Goal: Task Accomplishment & Management: Use online tool/utility

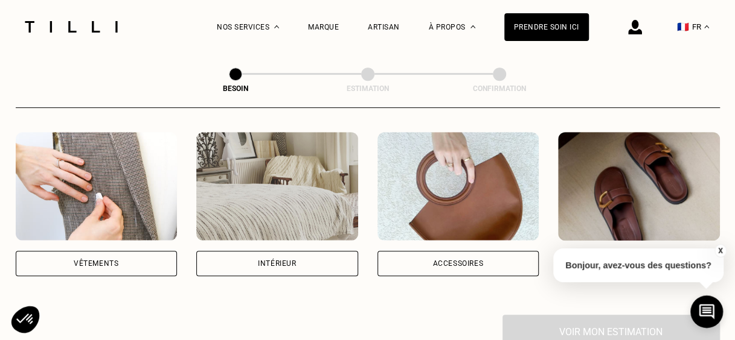
scroll to position [228, 0]
click at [121, 255] on div "Vêtements" at bounding box center [97, 262] width 162 height 25
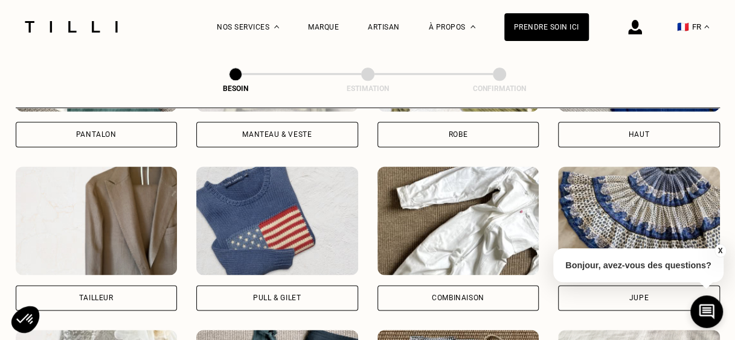
scroll to position [658, 0]
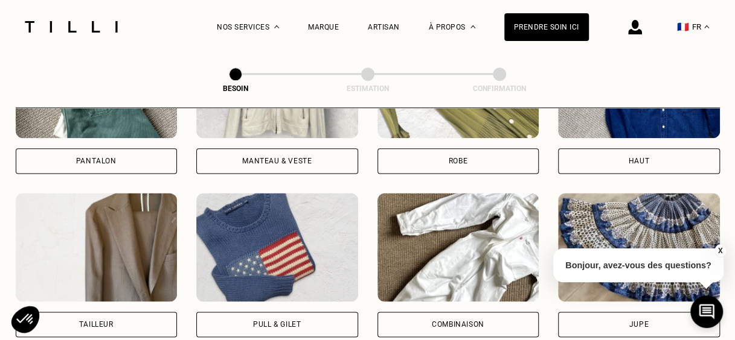
click at [244, 314] on div "Pull & gilet" at bounding box center [277, 324] width 162 height 25
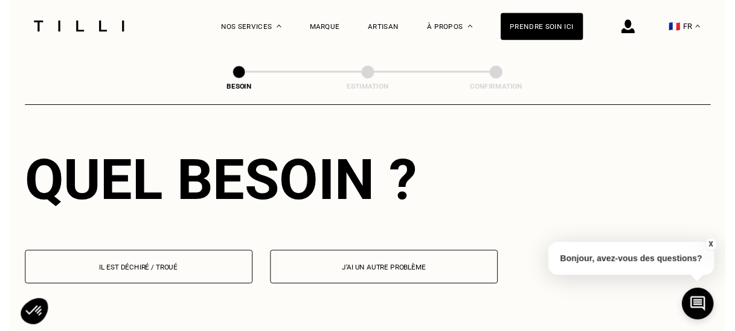
scroll to position [1119, 0]
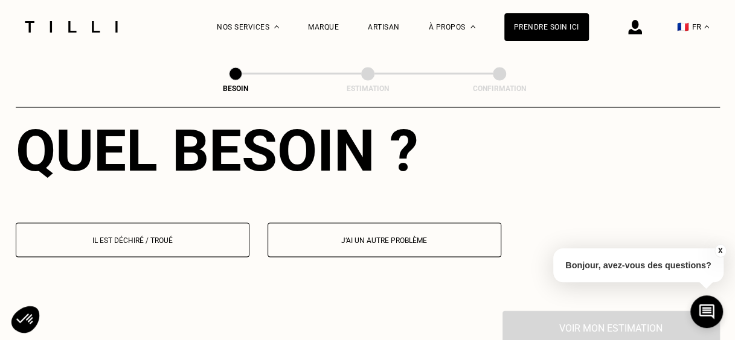
click at [170, 223] on button "Il est déchiré / troué" at bounding box center [133, 240] width 234 height 34
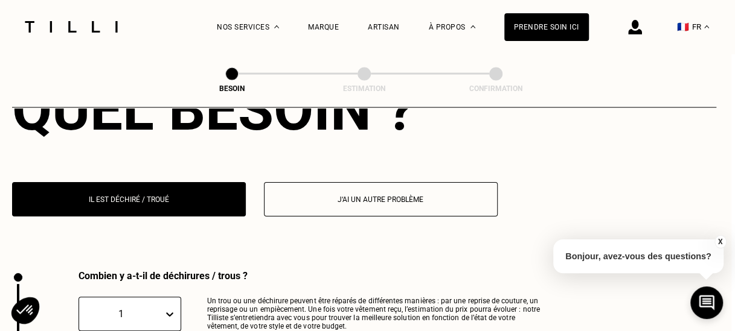
scroll to position [1285, 15]
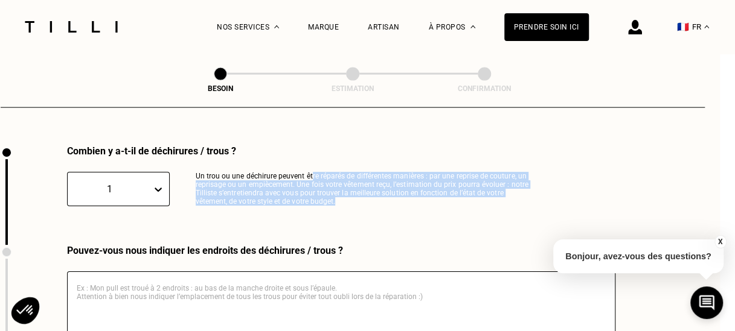
drag, startPoint x: 311, startPoint y: 168, endPoint x: 362, endPoint y: 191, distance: 55.9
click at [362, 191] on p "Un trou ou une déchirure peuvent être réparés de différentes manières : par une…" at bounding box center [366, 189] width 341 height 34
click at [334, 174] on p "Un trou ou une déchirure peuvent être réparés de différentes manières : par une…" at bounding box center [366, 189] width 341 height 34
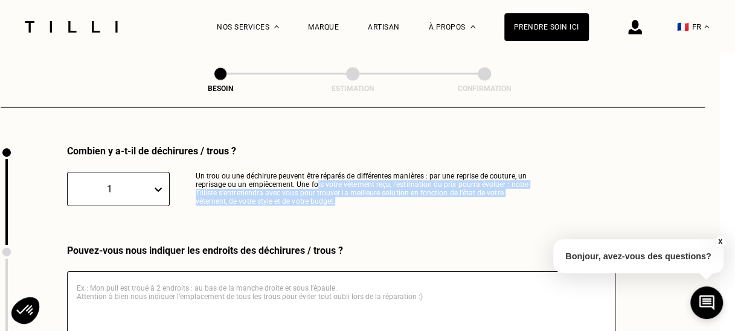
drag, startPoint x: 316, startPoint y: 177, endPoint x: 322, endPoint y: 200, distance: 23.6
click at [322, 200] on div "Combien y a-t-il de déchirures / trous ? 1 Un trou ou une déchirure peuvent êtr…" at bounding box center [269, 195] width 536 height 100
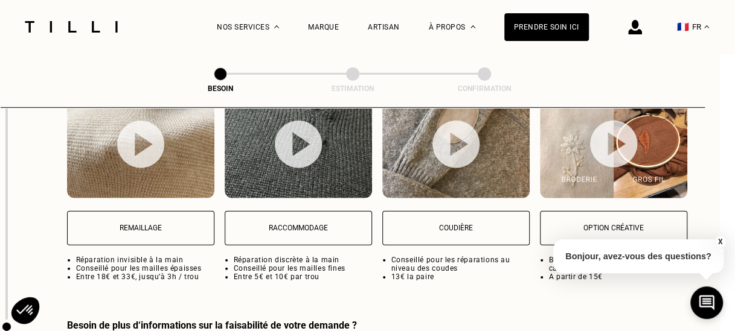
scroll to position [1503, 15]
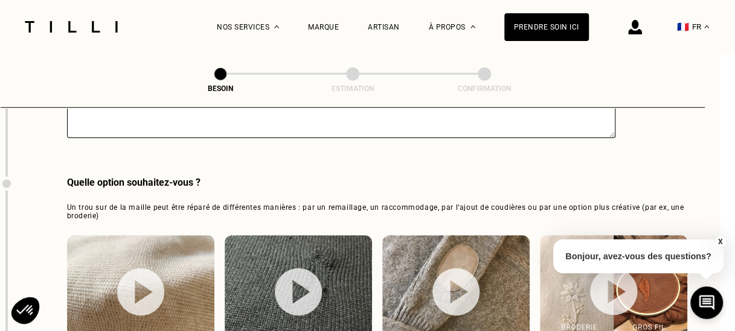
click at [688, 260] on p "Bonjour, avez-vous des questions?" at bounding box center [638, 257] width 170 height 34
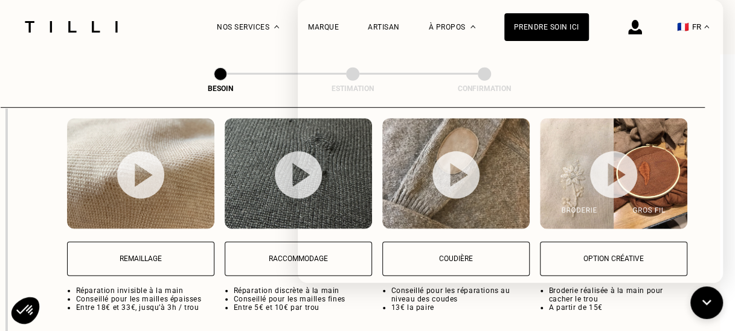
scroll to position [1621, 15]
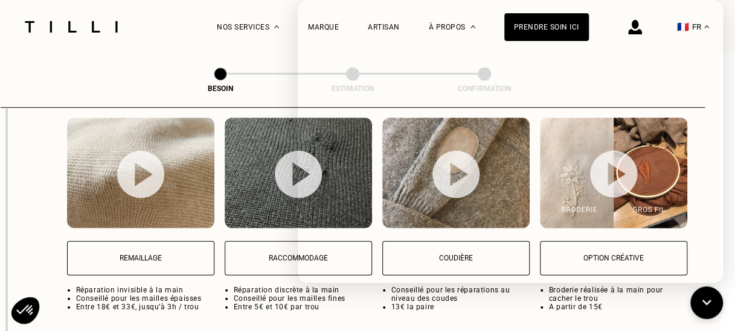
click at [97, 261] on button "Remaillage" at bounding box center [140, 258] width 147 height 34
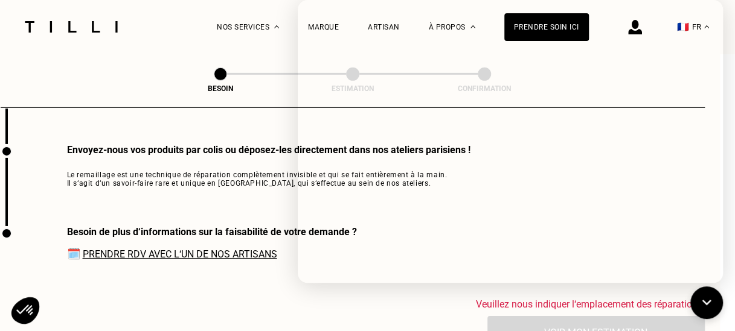
scroll to position [1829, 15]
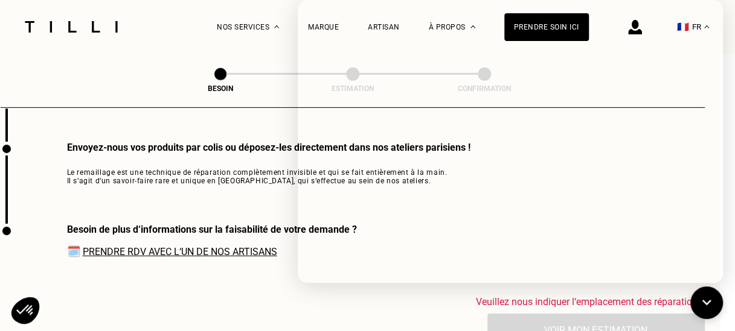
click at [226, 280] on div "Besoin de plus d‘informations sur la faisabilité de votre demande ? 🗓️ Prendre …" at bounding box center [179, 260] width 356 height 72
click at [709, 305] on icon at bounding box center [707, 303] width 20 height 32
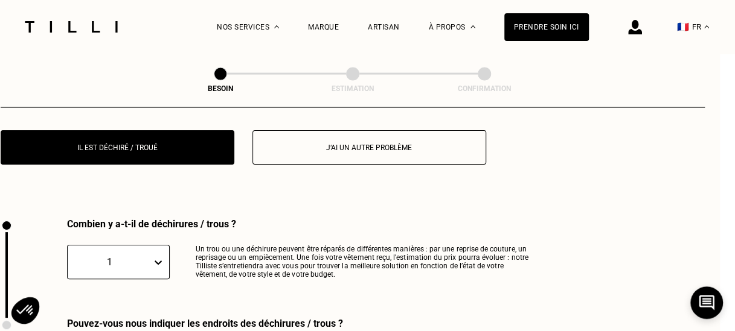
scroll to position [1211, 15]
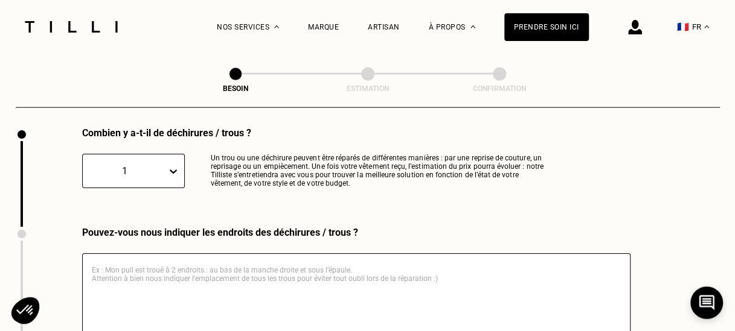
click at [155, 188] on div "1" at bounding box center [133, 171] width 103 height 34
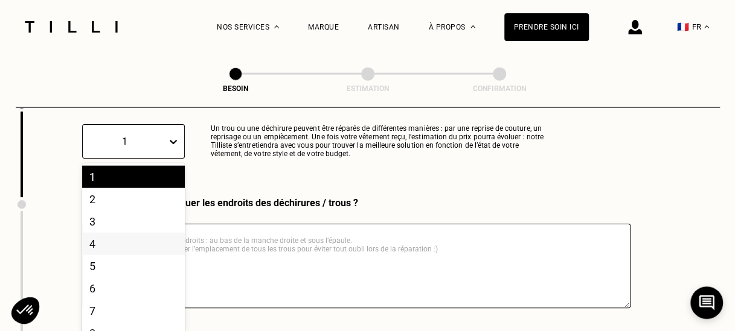
click at [155, 247] on div "4" at bounding box center [133, 244] width 103 height 22
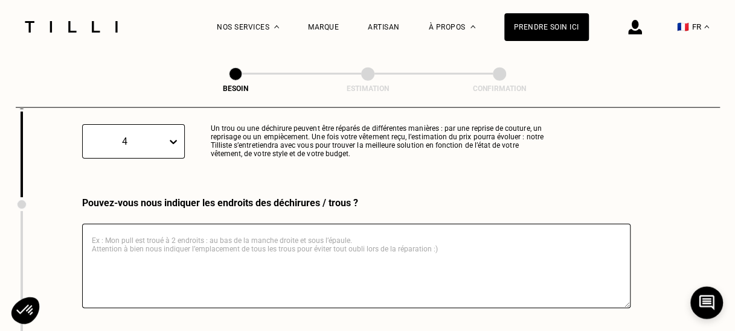
scroll to position [1347, 0]
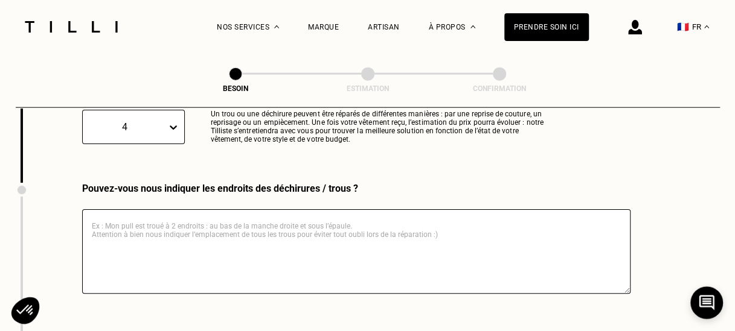
click at [173, 126] on div at bounding box center [175, 127] width 17 height 22
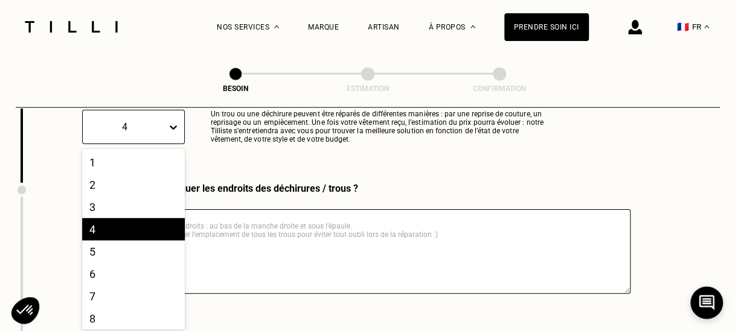
scroll to position [53, 0]
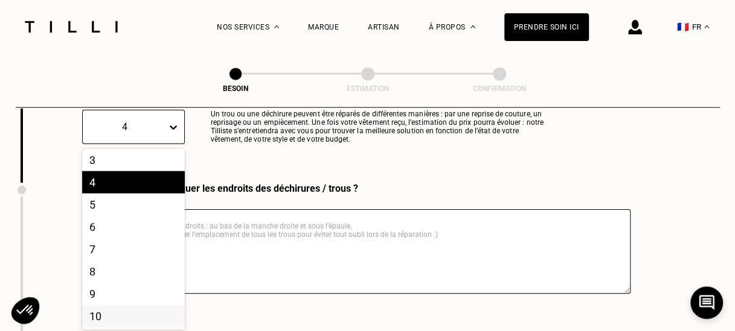
click at [123, 308] on div "10" at bounding box center [133, 316] width 103 height 22
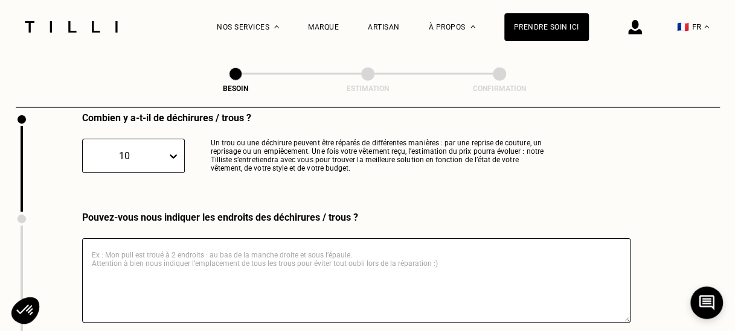
scroll to position [1338, 0]
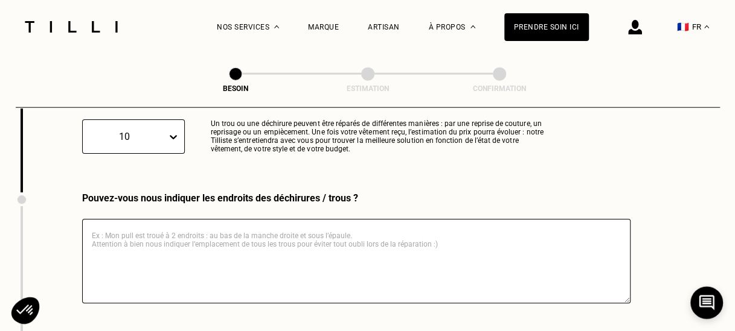
click at [257, 252] on textarea at bounding box center [356, 261] width 548 height 85
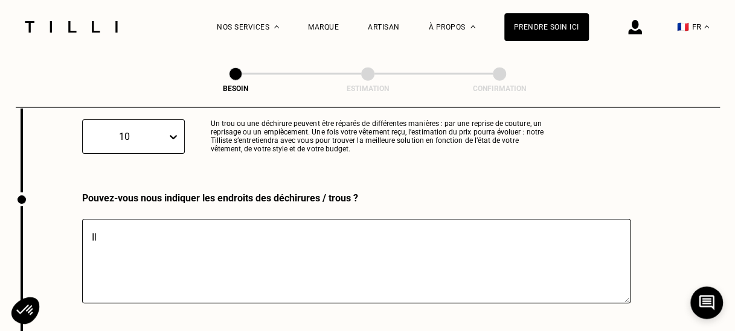
type textarea "I"
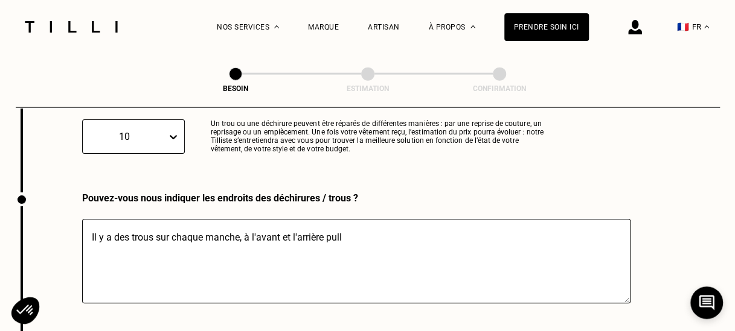
click at [334, 232] on textarea "Il y a des trous sur chaque manche, à l'avant et l'arrière pull" at bounding box center [356, 261] width 548 height 85
click at [329, 229] on textarea "Il y a des trous sur chaque manche, à l'avant et l'arrière pull" at bounding box center [356, 261] width 548 height 85
click at [328, 231] on textarea "Il y a des trous sur chaque manche, à l'avant et l'arrière pull" at bounding box center [356, 261] width 548 height 85
click at [394, 223] on textarea "Il y a des trous sur chaque manche, à l'avant et l'arrière du pull" at bounding box center [356, 261] width 548 height 85
click at [477, 247] on textarea "Il y a des trous sur chaque manche, à l'avant et l'arrière du pull et sous l'as…" at bounding box center [356, 261] width 548 height 85
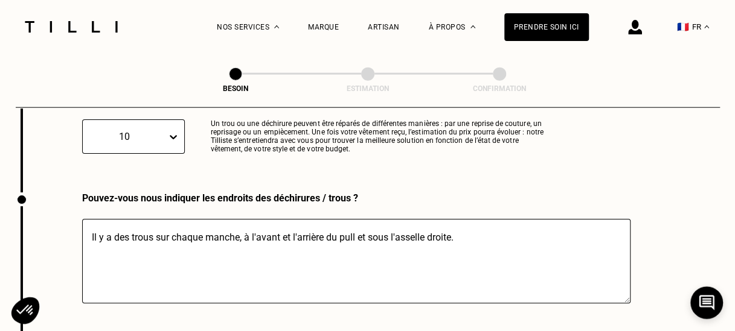
click at [402, 231] on textarea "Il y a des trous sur chaque manche, à l'avant et l'arrière du pull et sous l'as…" at bounding box center [356, 261] width 548 height 85
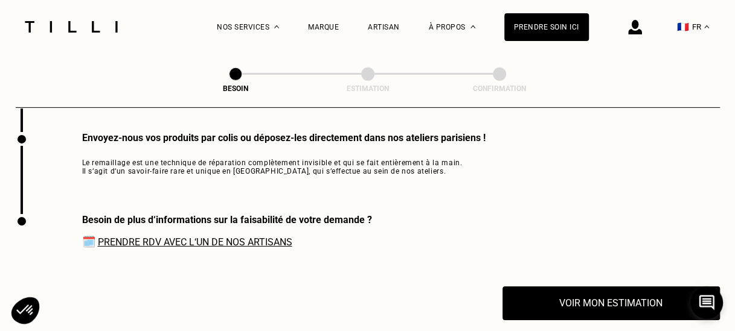
scroll to position [1840, 0]
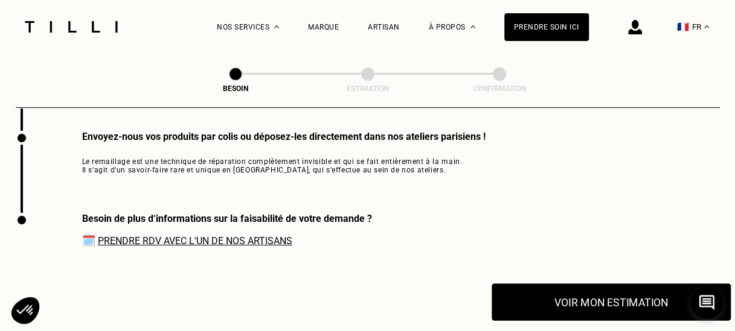
type textarea "Il y a des trous sur chaque manche, à l'avant et l'arrière du pull et sous l'ai…"
click at [601, 286] on button "Voir mon estimation" at bounding box center [610, 302] width 239 height 37
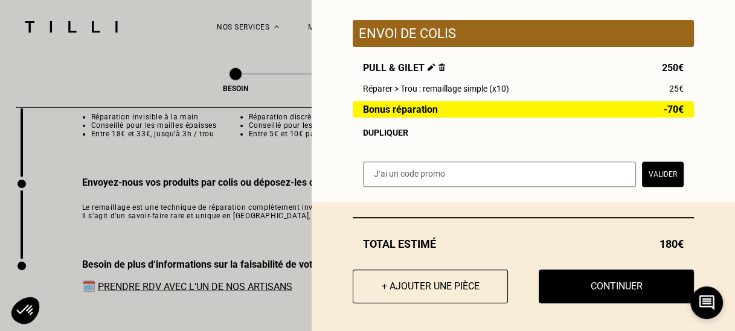
scroll to position [141, 0]
